Goal: Transaction & Acquisition: Purchase product/service

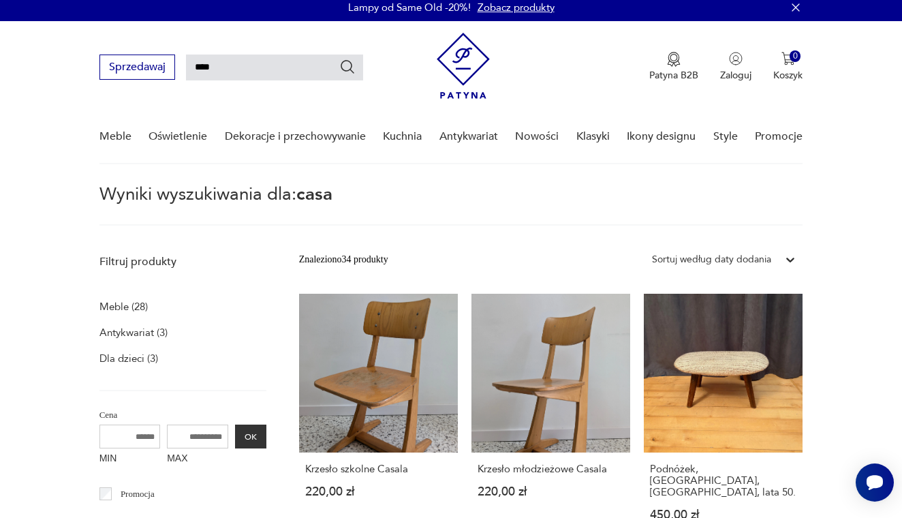
scroll to position [5, 0]
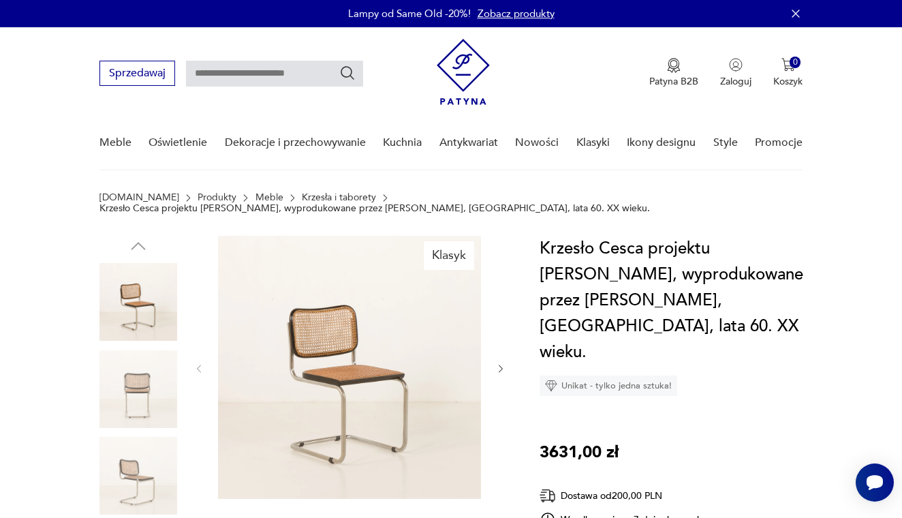
click at [238, 76] on input "text" at bounding box center [274, 74] width 177 height 26
type input "*****"
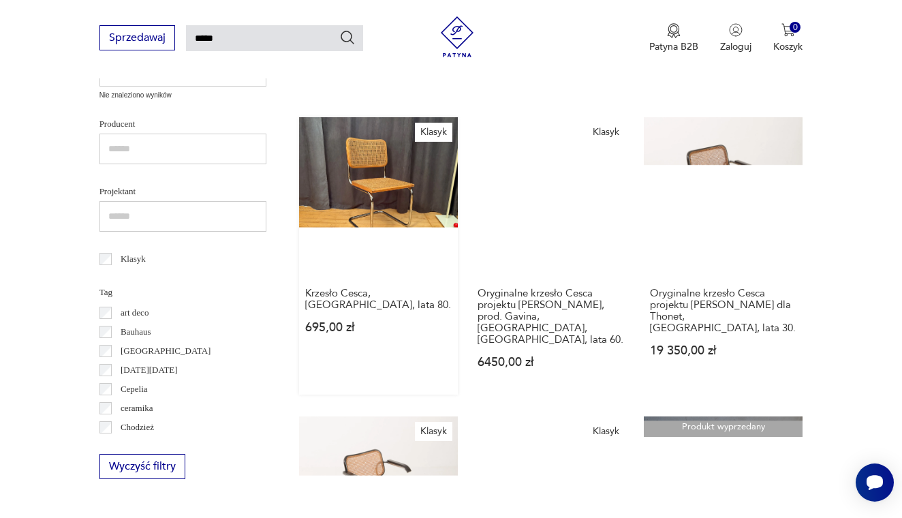
scroll to position [491, 0]
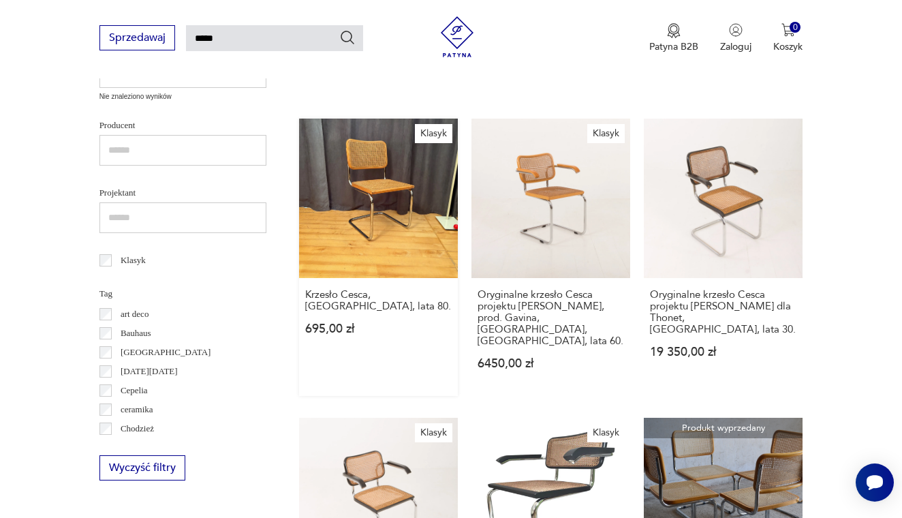
click at [366, 192] on link "Klasyk Krzesło Cesca, [GEOGRAPHIC_DATA], lata 80. 695,00 zł" at bounding box center [378, 256] width 159 height 276
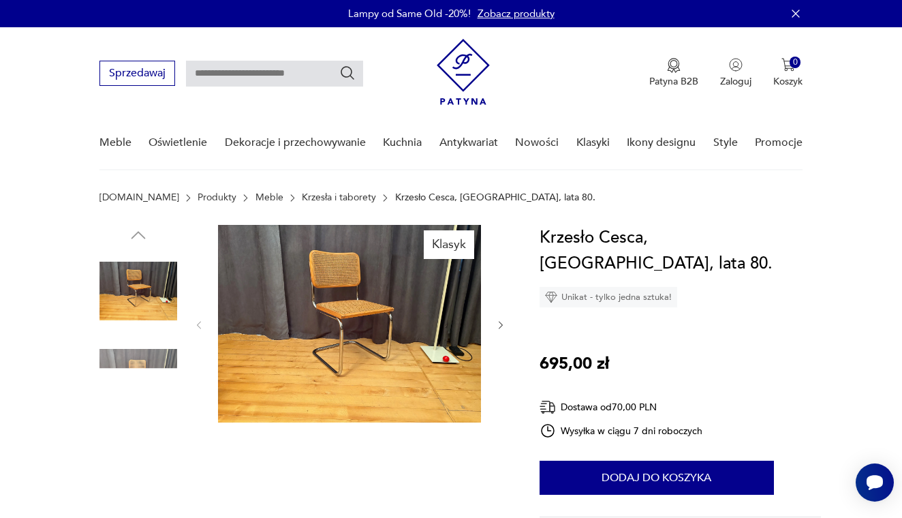
click at [357, 307] on img at bounding box center [349, 323] width 263 height 197
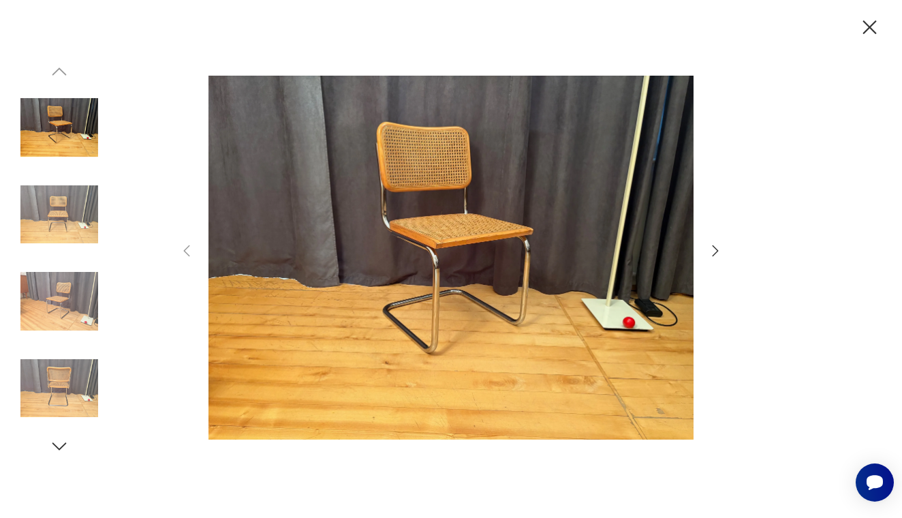
click at [717, 247] on icon "button" at bounding box center [715, 250] width 16 height 16
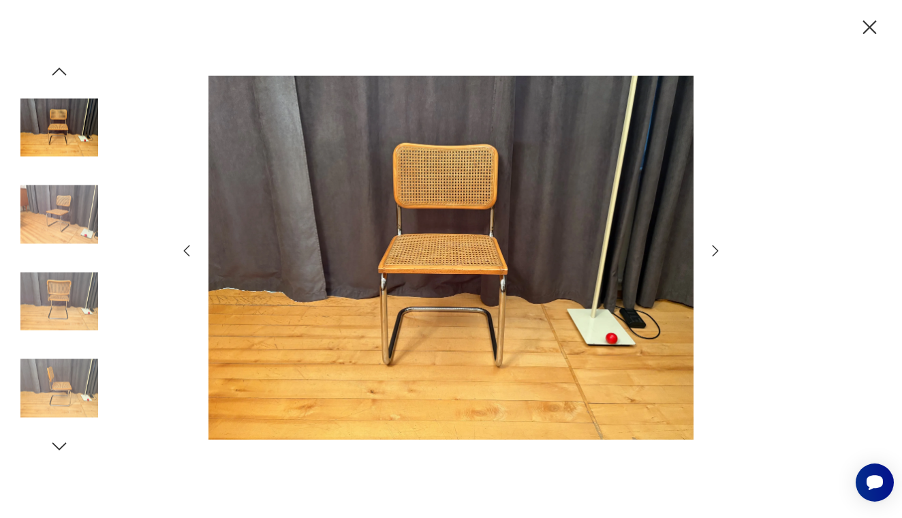
click at [717, 247] on icon "button" at bounding box center [715, 250] width 16 height 16
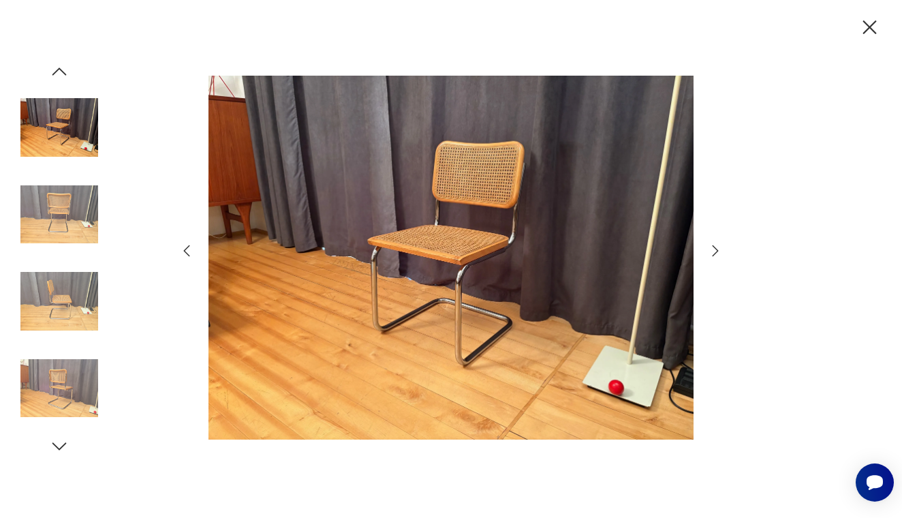
click at [717, 247] on icon "button" at bounding box center [715, 250] width 16 height 16
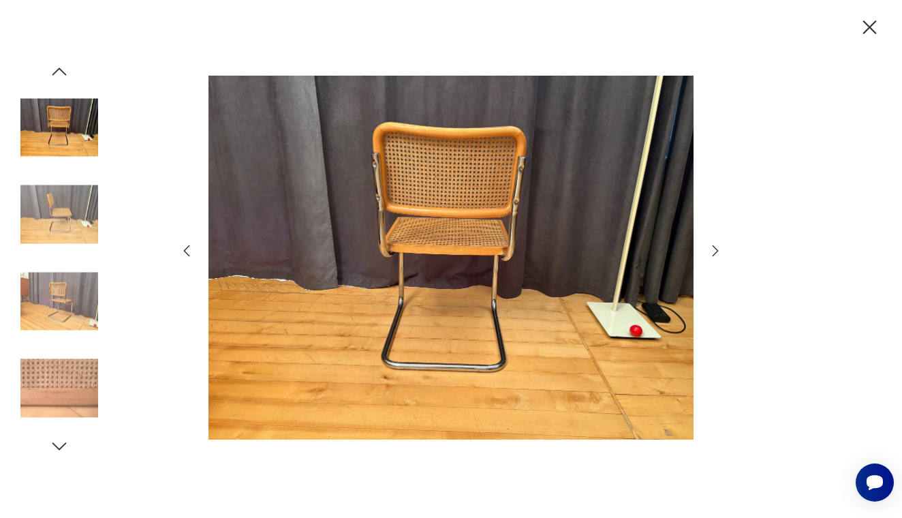
click at [717, 247] on icon "button" at bounding box center [715, 250] width 16 height 16
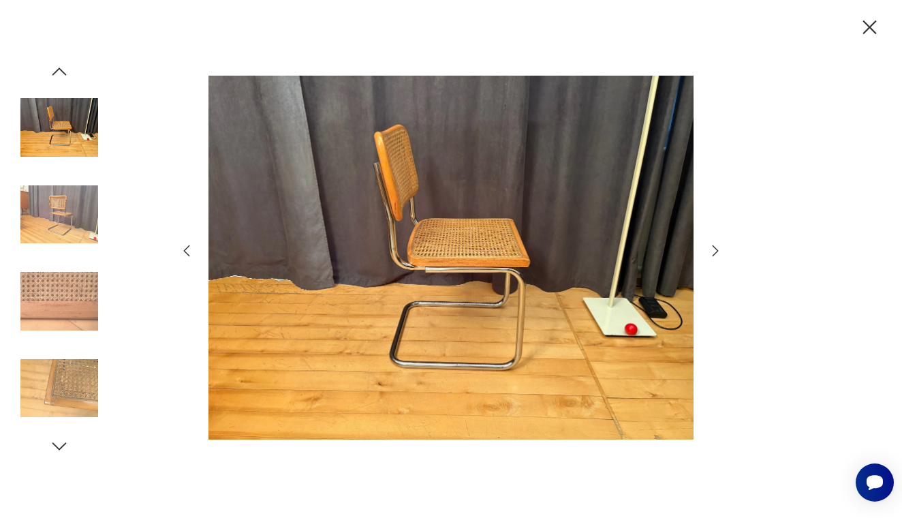
click at [717, 247] on icon "button" at bounding box center [715, 250] width 16 height 16
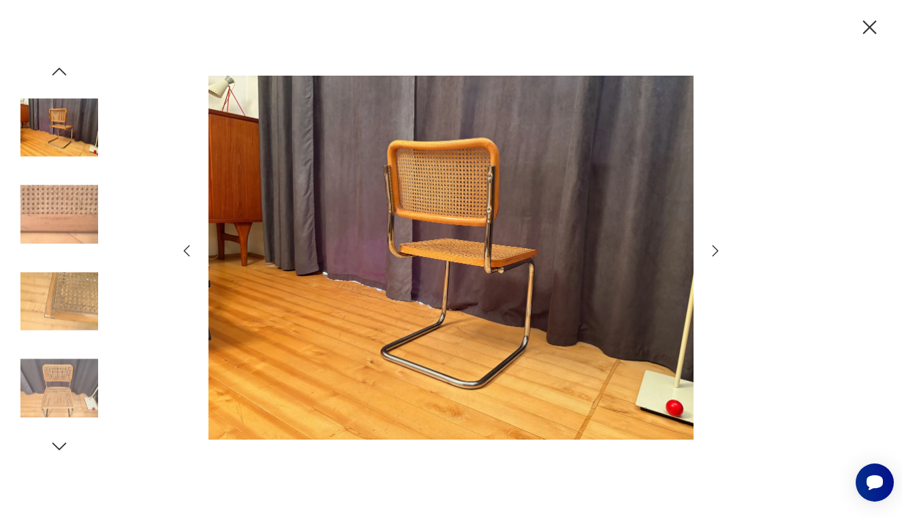
click at [717, 247] on icon "button" at bounding box center [715, 250] width 16 height 16
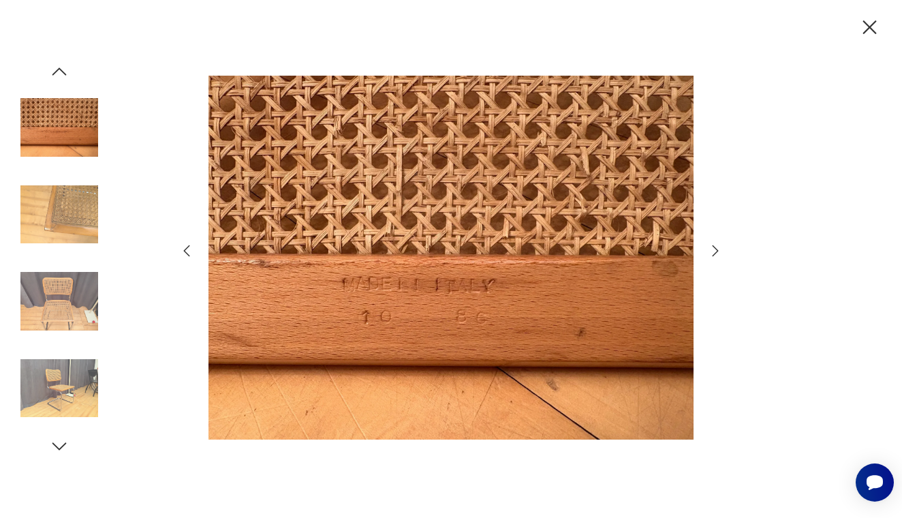
click at [717, 247] on icon "button" at bounding box center [715, 250] width 16 height 16
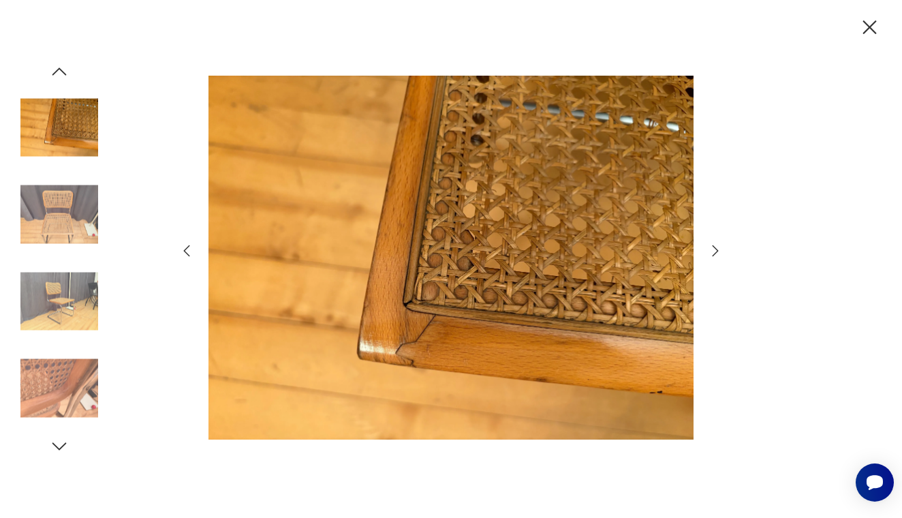
click at [717, 247] on icon "button" at bounding box center [715, 250] width 16 height 16
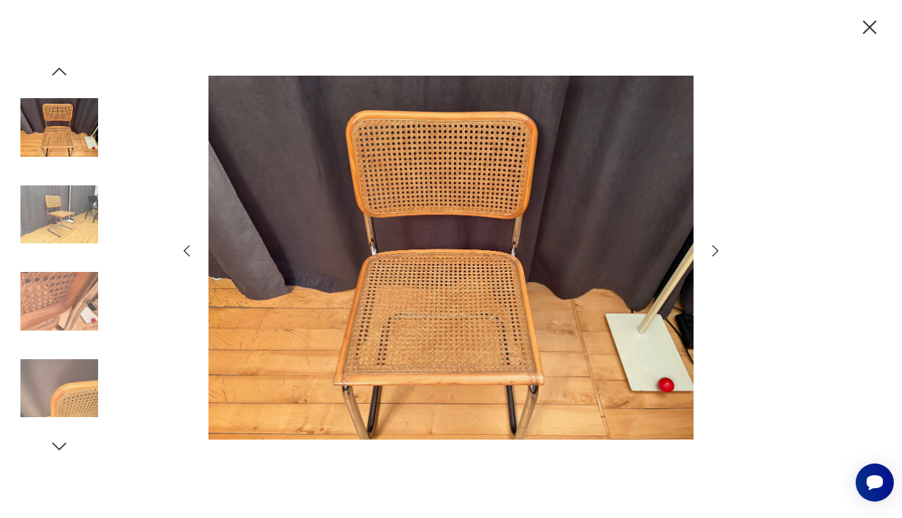
click at [717, 247] on icon "button" at bounding box center [715, 250] width 16 height 16
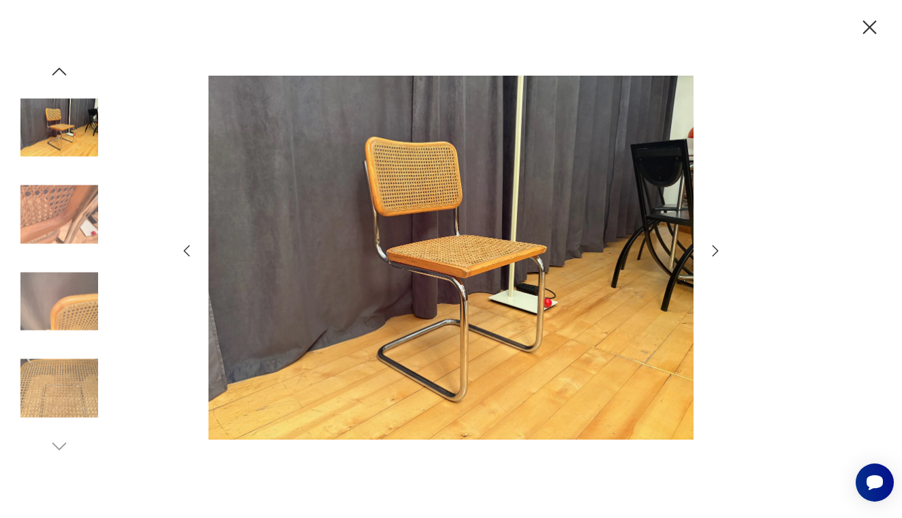
click at [714, 247] on icon "button" at bounding box center [715, 250] width 6 height 11
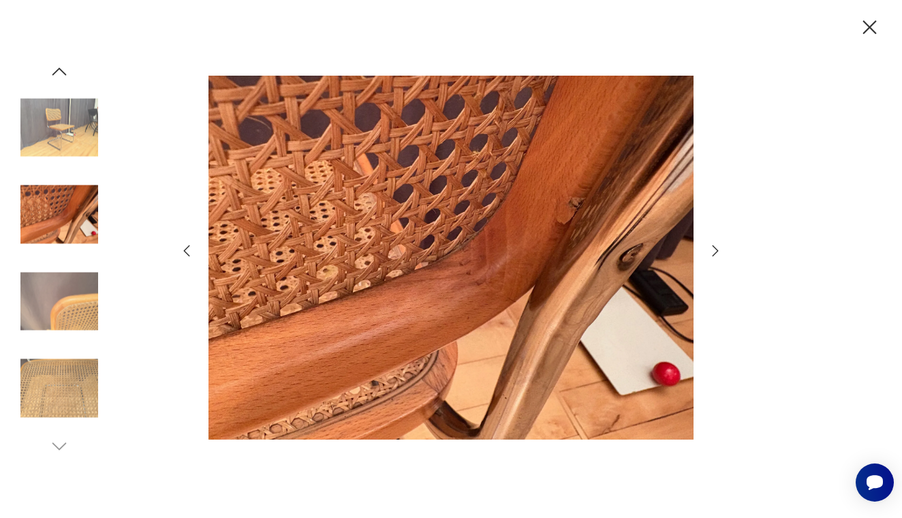
click at [863, 27] on icon "button" at bounding box center [869, 28] width 24 height 24
